Goal: Task Accomplishment & Management: Use online tool/utility

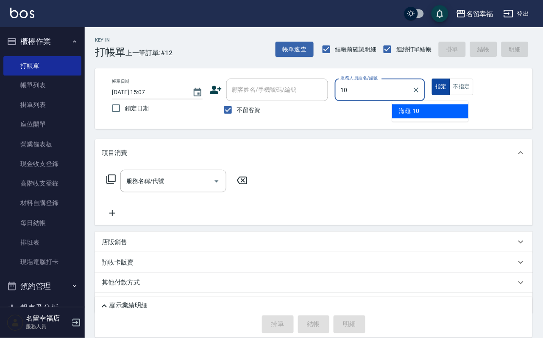
type input "海龜-10"
type button "true"
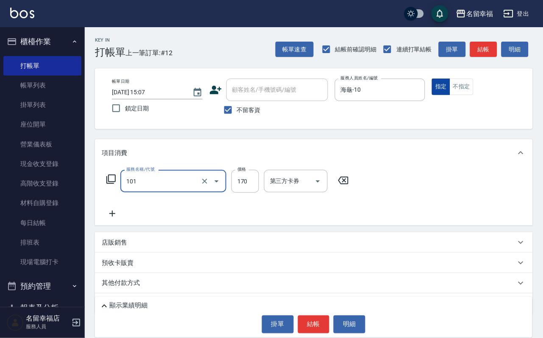
type input "洗髮(101)"
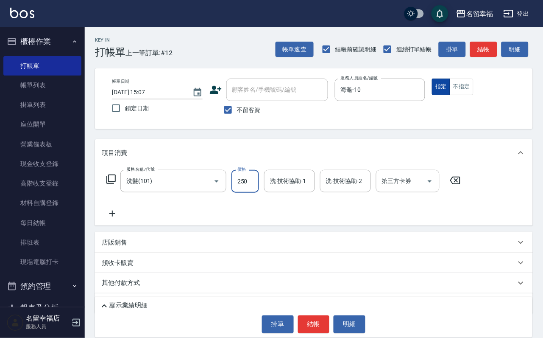
type input "250"
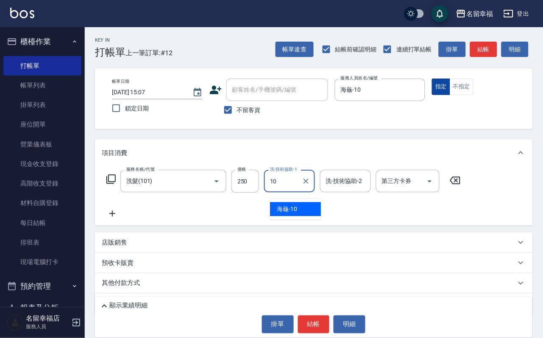
type input "海龜-10"
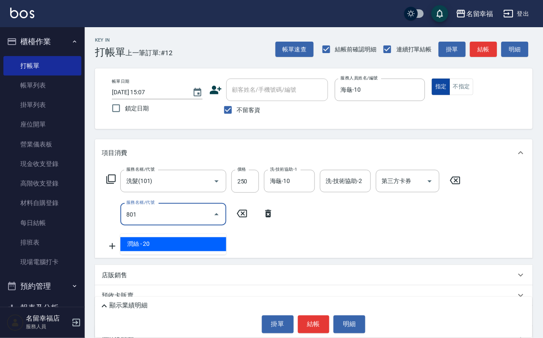
type input "潤絲(801)"
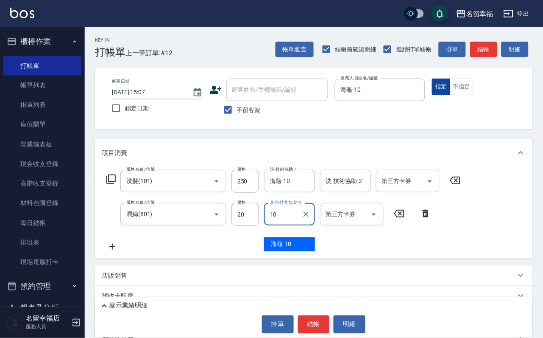
type input "海龜-10"
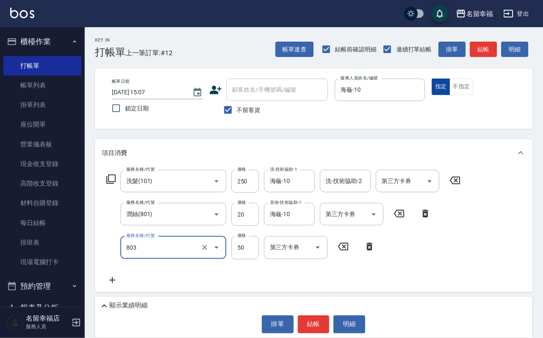
type input "吹捲/夾直/電棒/玉米鬚/青捲(803)"
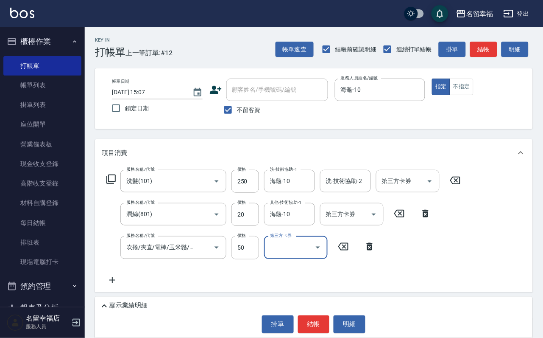
click at [246, 253] on input "50" at bounding box center [246, 247] width 28 height 23
type input "100"
click at [324, 321] on button "結帳" at bounding box center [314, 324] width 32 height 18
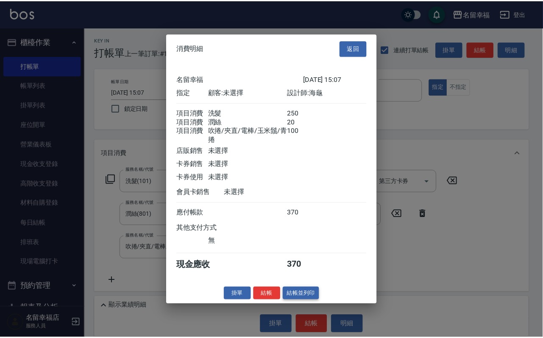
scroll to position [168, 0]
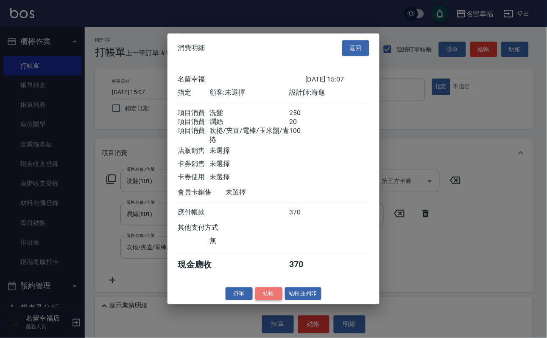
click at [261, 300] on button "結帳" at bounding box center [268, 293] width 27 height 13
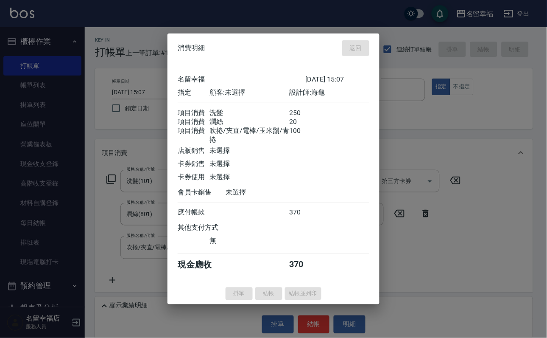
type input "[DATE] 15:48"
